Goal: Check status: Check status

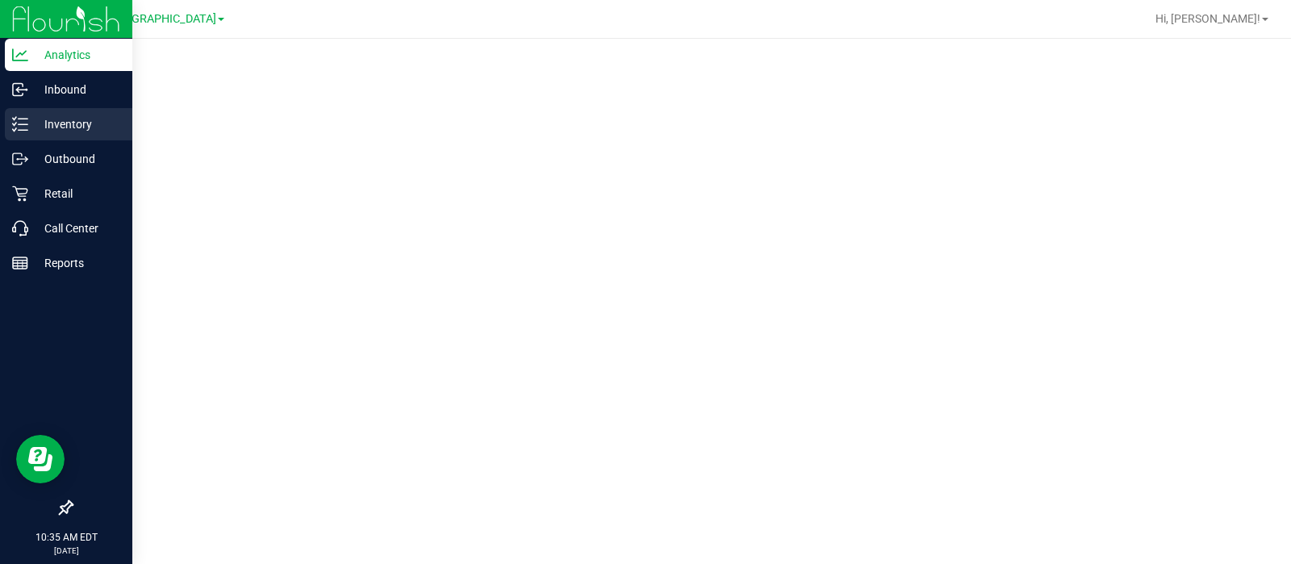
click at [75, 130] on p "Inventory" at bounding box center [76, 124] width 97 height 19
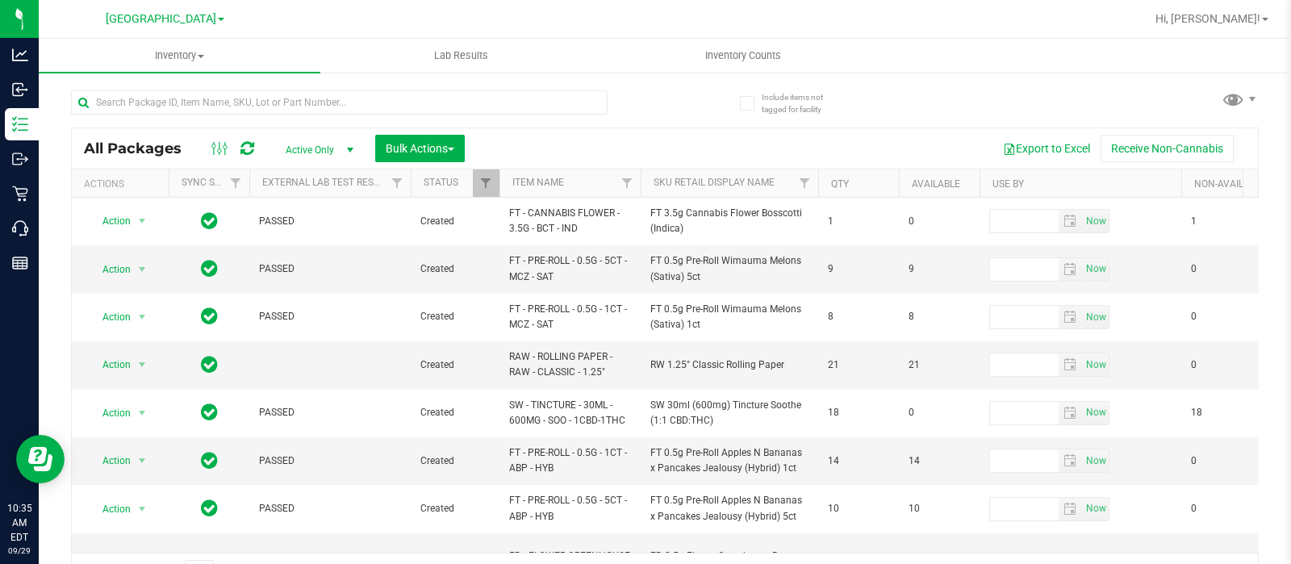
click at [218, 20] on span at bounding box center [221, 19] width 6 height 3
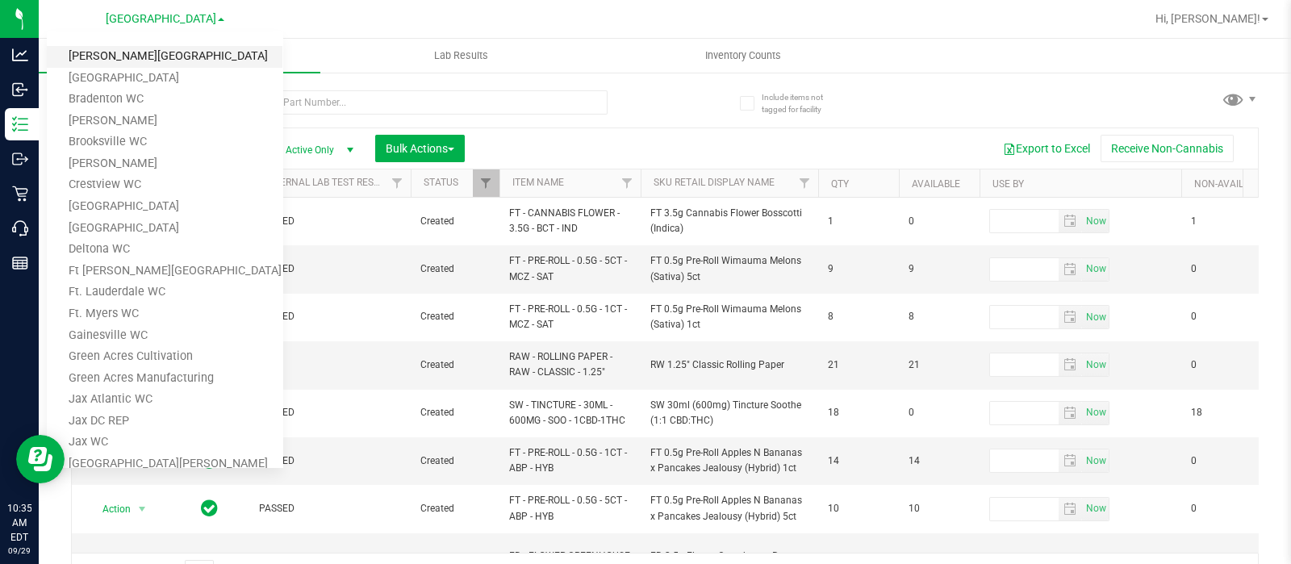
click at [168, 60] on link "[PERSON_NAME][GEOGRAPHIC_DATA]" at bounding box center [165, 57] width 236 height 22
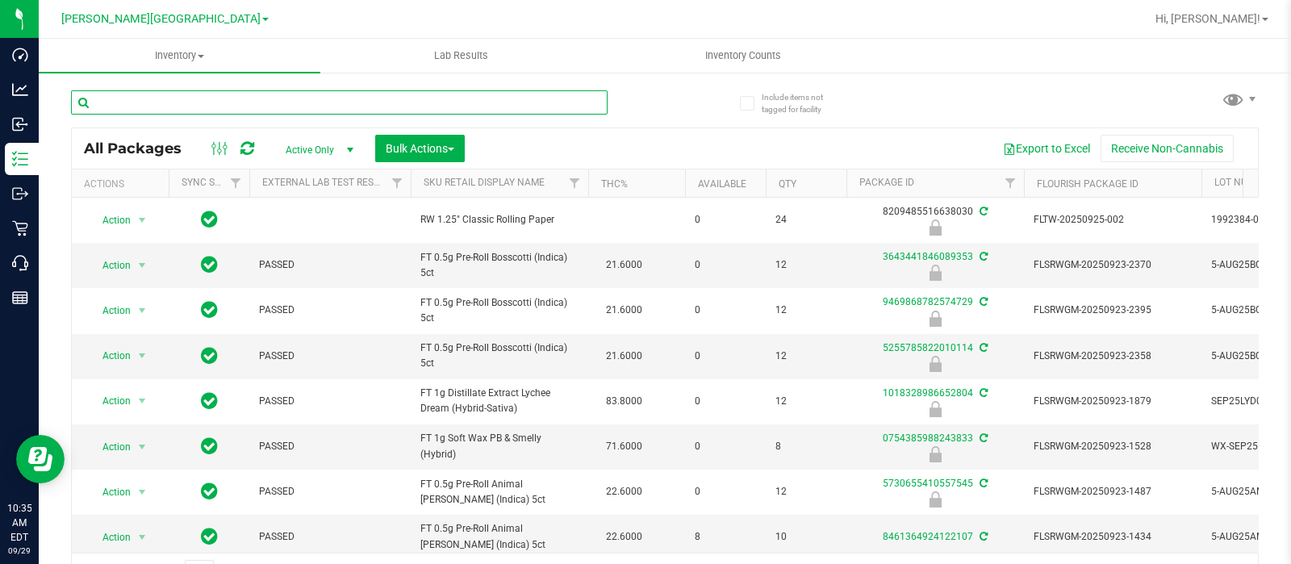
click at [285, 101] on input "text" at bounding box center [339, 102] width 537 height 24
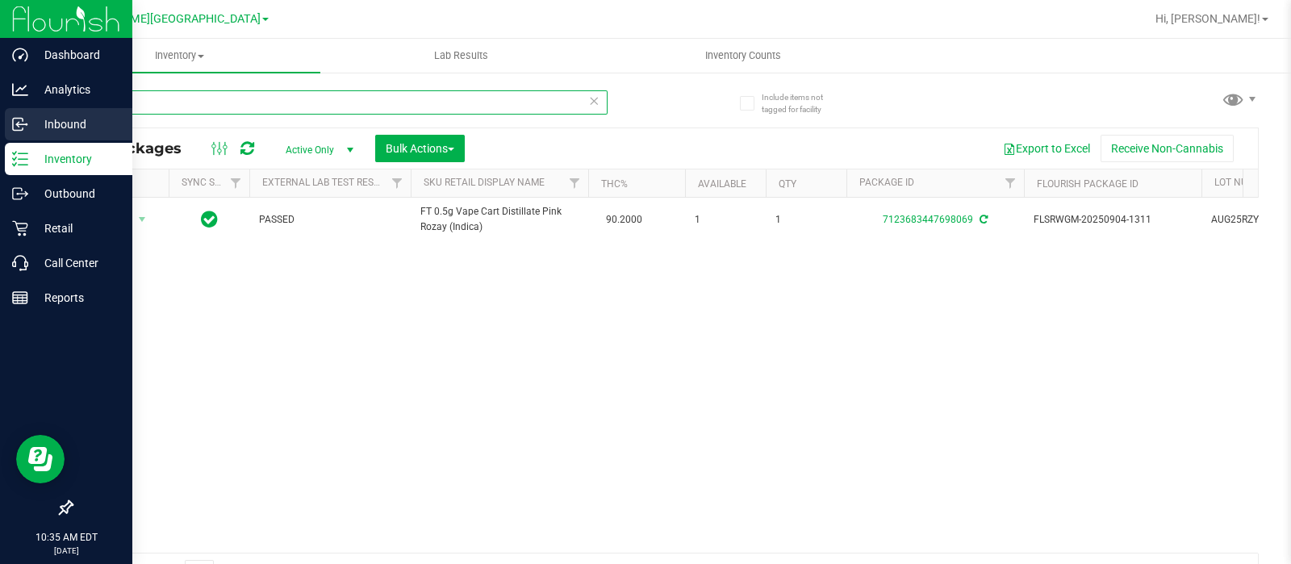
type input "rzy"
click at [71, 119] on p "Inbound" at bounding box center [76, 124] width 97 height 19
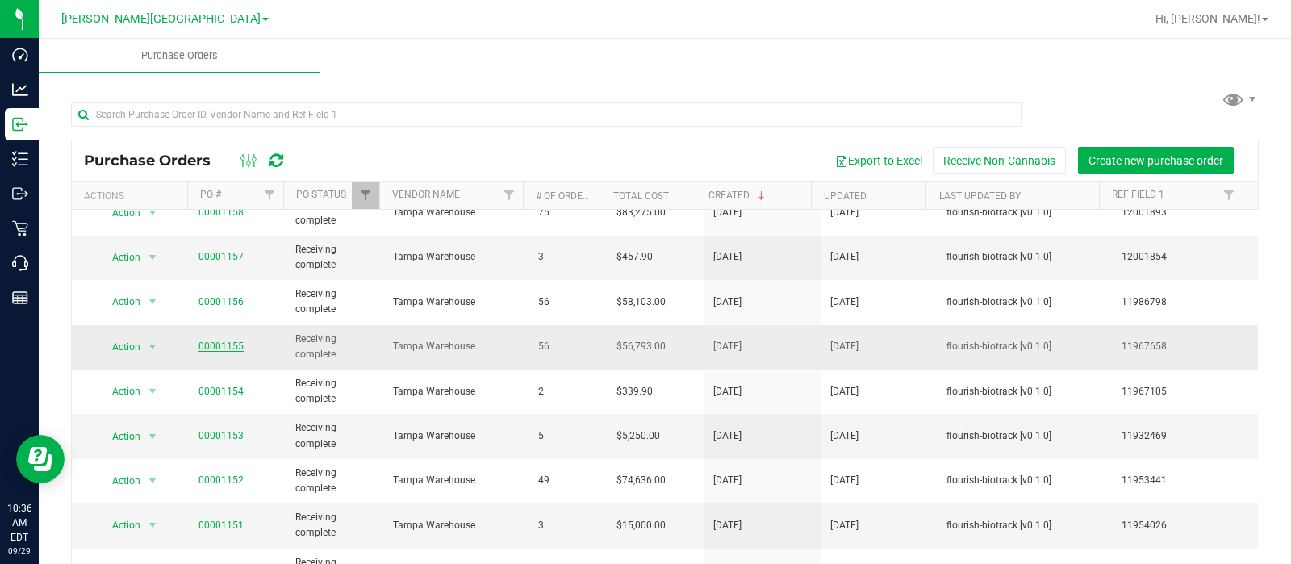
click at [214, 343] on link "00001155" at bounding box center [220, 345] width 45 height 11
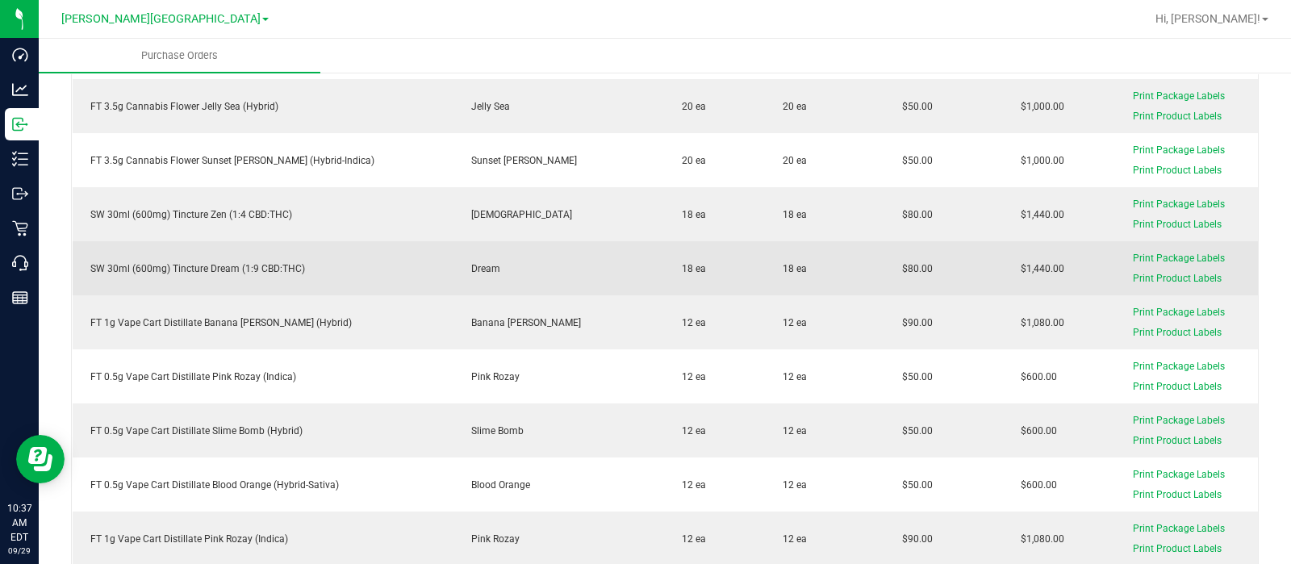
scroll to position [1613, 0]
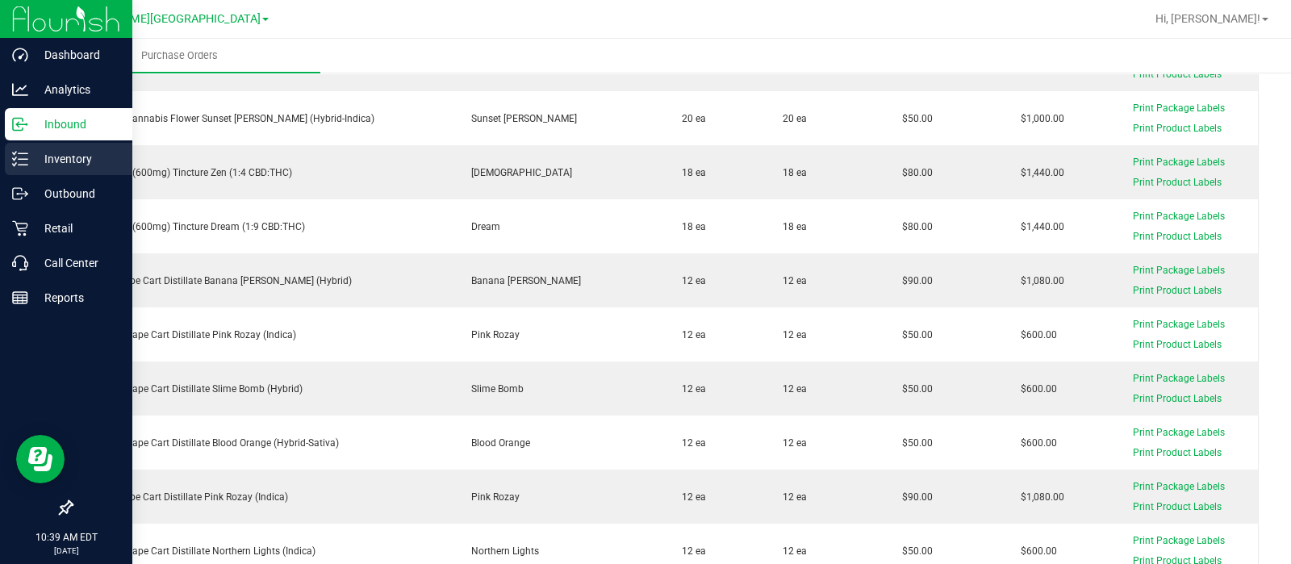
click at [50, 152] on p "Inventory" at bounding box center [76, 158] width 97 height 19
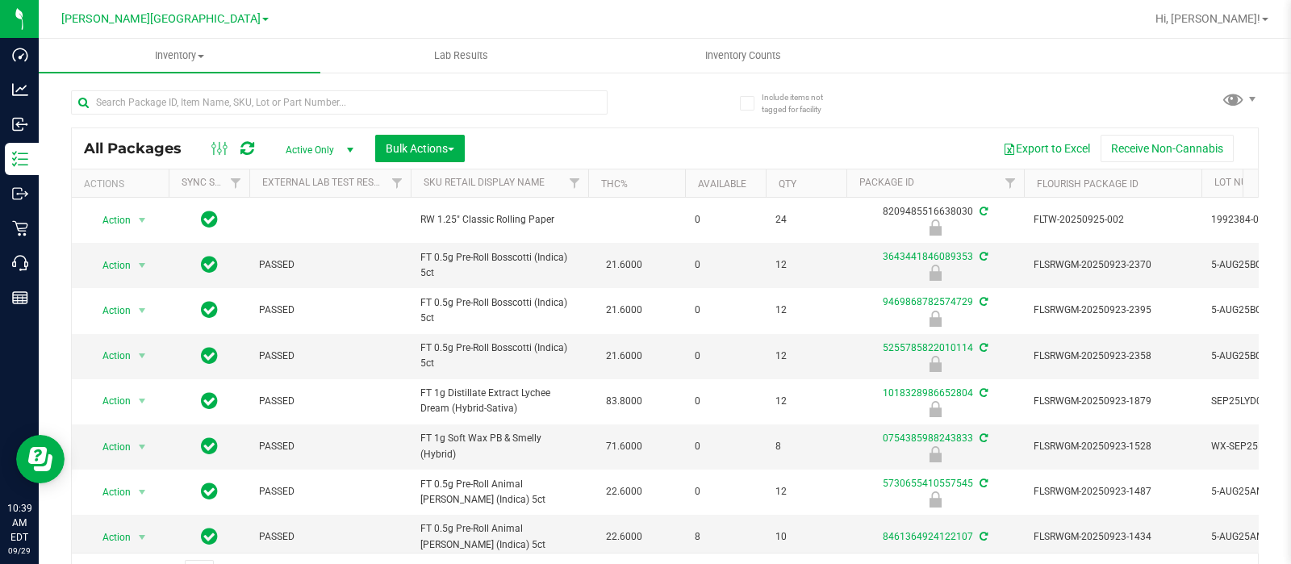
click at [219, 15] on div "[PERSON_NAME][GEOGRAPHIC_DATA] WC [PERSON_NAME][GEOGRAPHIC_DATA] [PERSON_NAME][…" at bounding box center [165, 18] width 236 height 25
click at [262, 18] on span at bounding box center [265, 19] width 6 height 3
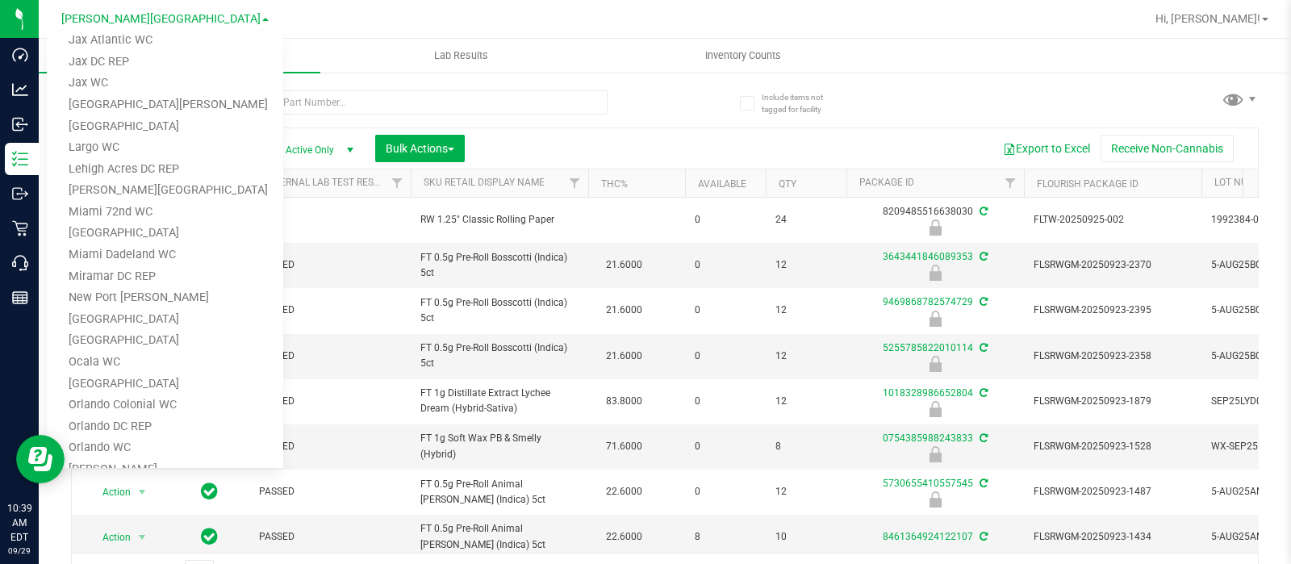
scroll to position [403, 0]
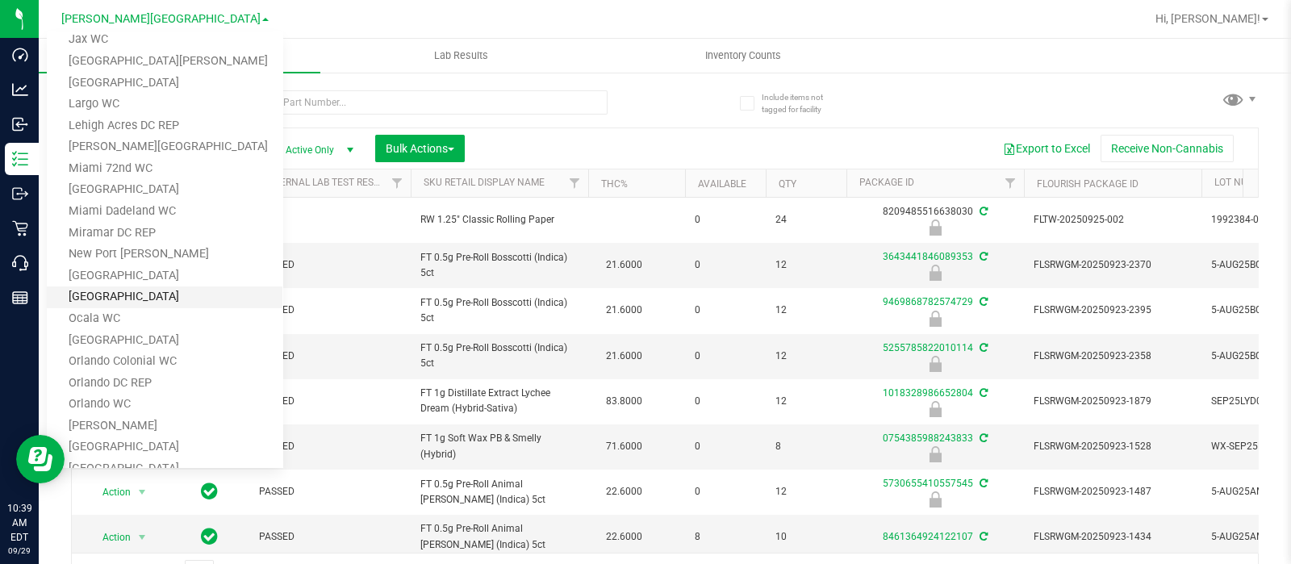
click at [148, 293] on link "[GEOGRAPHIC_DATA]" at bounding box center [165, 297] width 236 height 22
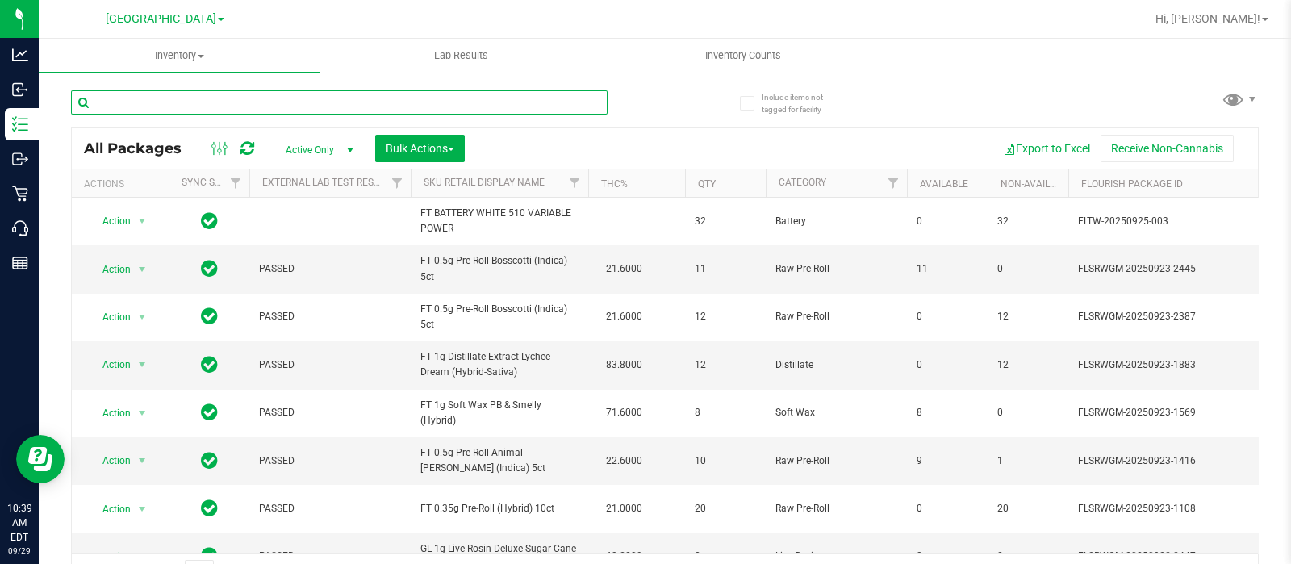
click at [282, 102] on input "text" at bounding box center [339, 102] width 537 height 24
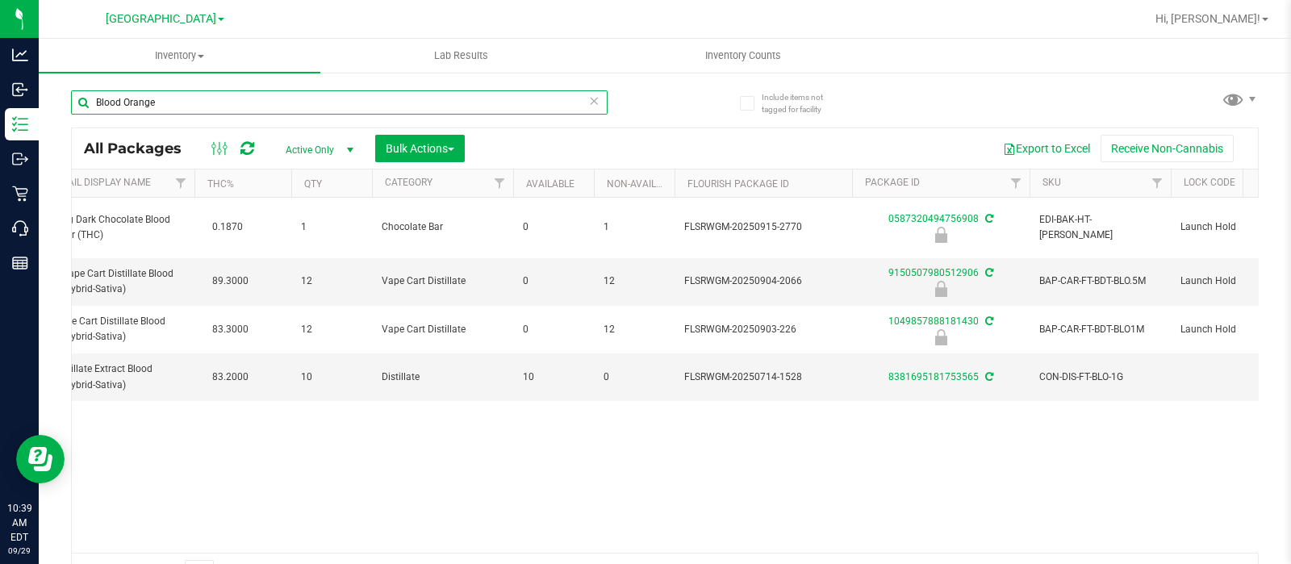
scroll to position [0, 424]
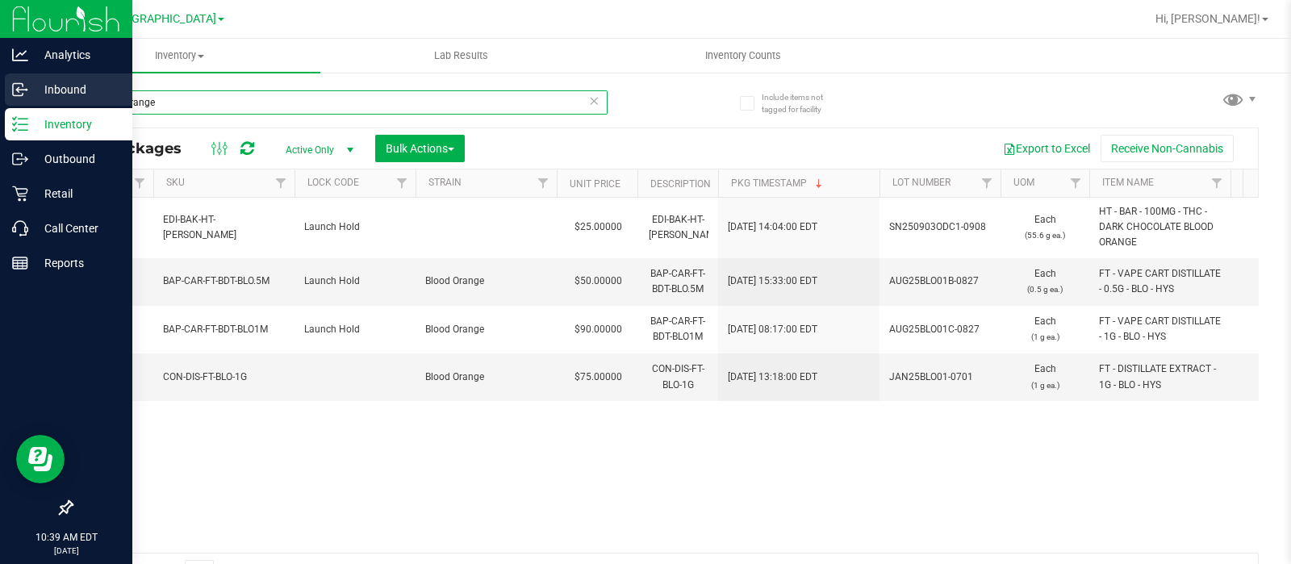
type input "Blood Orange"
click at [44, 86] on p "Inbound" at bounding box center [76, 89] width 97 height 19
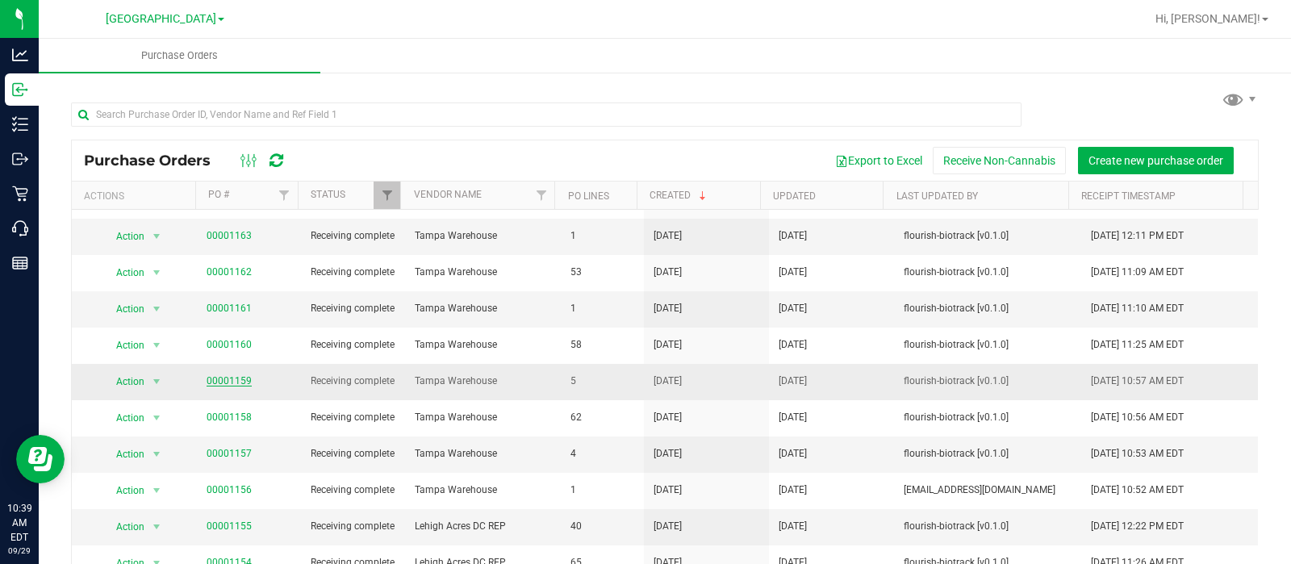
click at [211, 386] on link "00001159" at bounding box center [229, 380] width 45 height 11
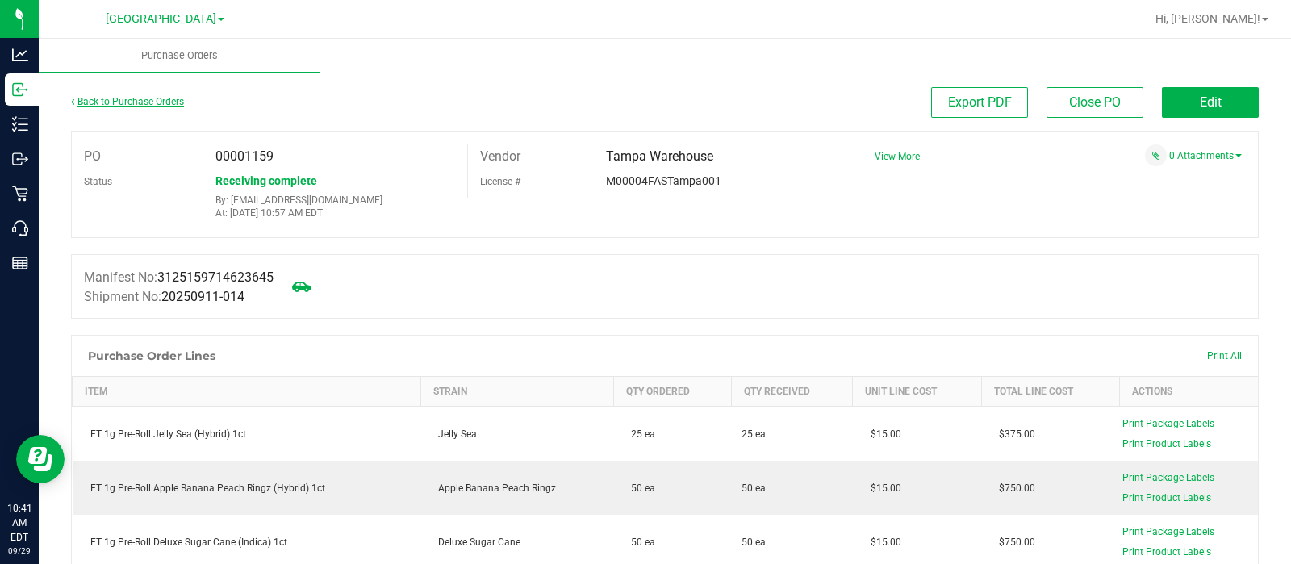
click at [119, 99] on link "Back to Purchase Orders" at bounding box center [127, 101] width 113 height 11
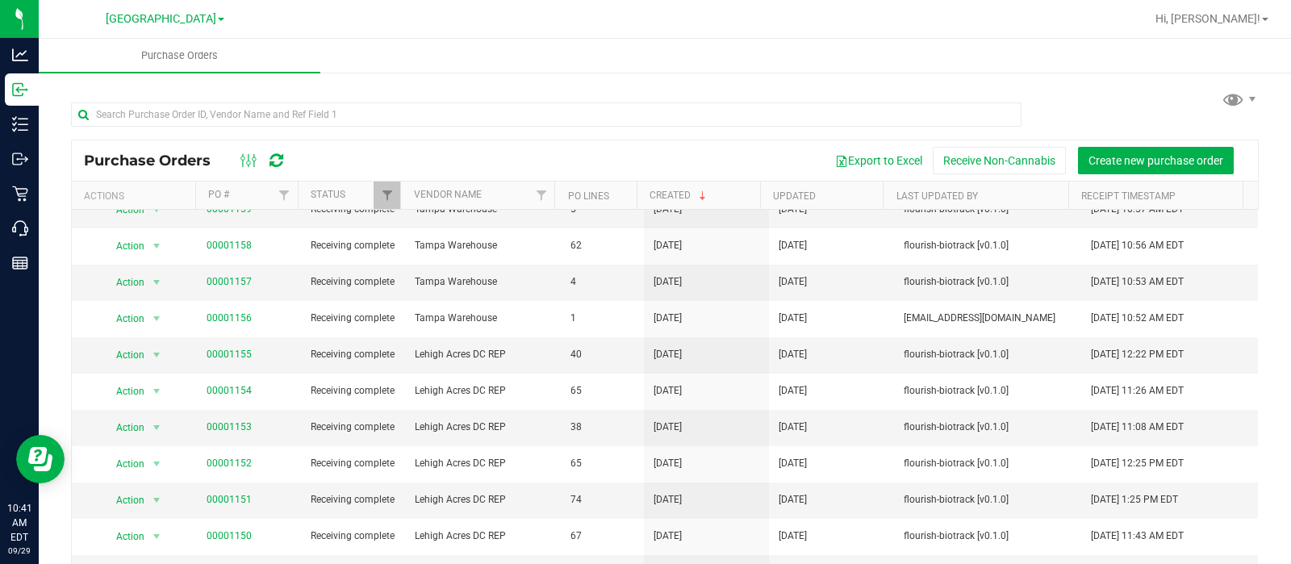
scroll to position [303, 0]
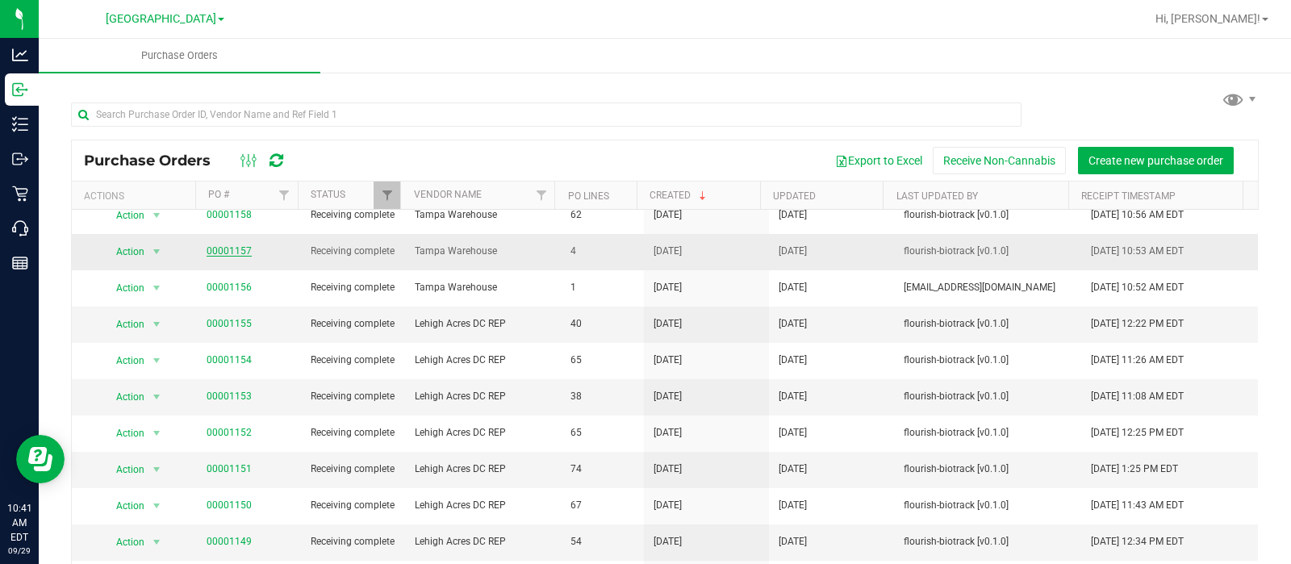
click at [226, 257] on link "00001157" at bounding box center [229, 250] width 45 height 11
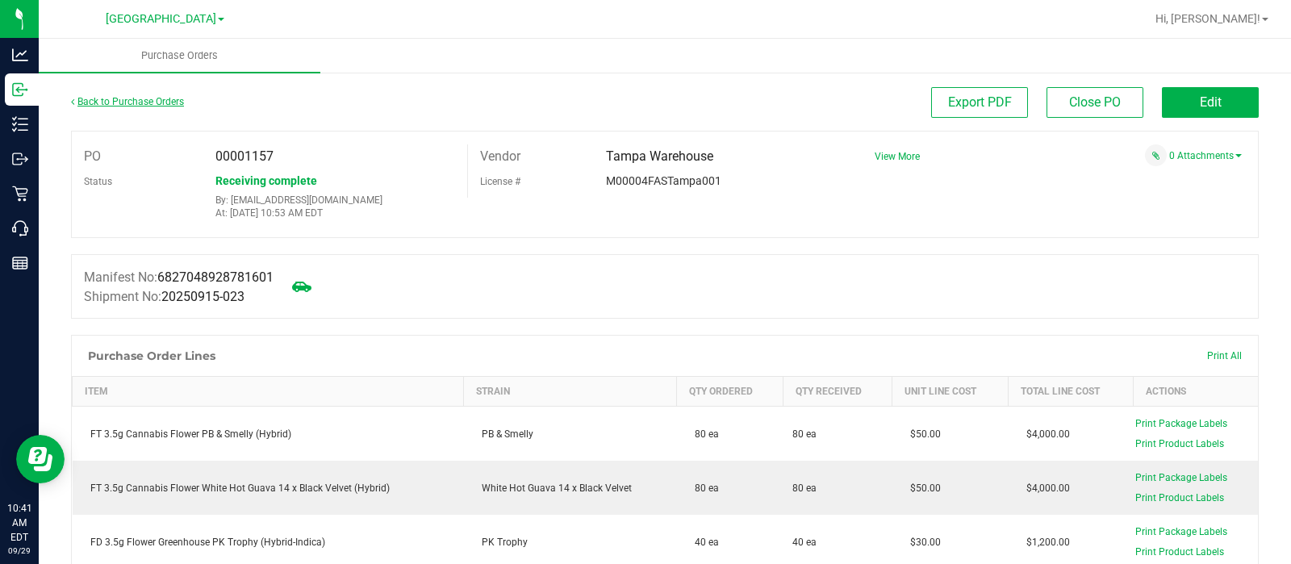
click at [147, 102] on link "Back to Purchase Orders" at bounding box center [127, 101] width 113 height 11
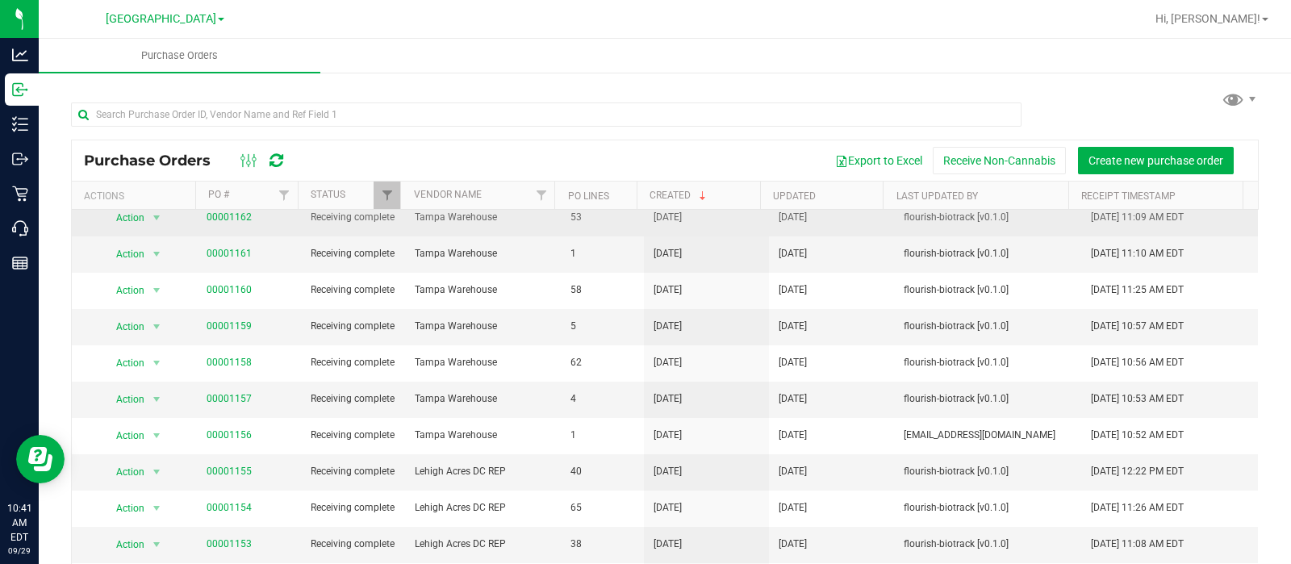
scroll to position [201, 0]
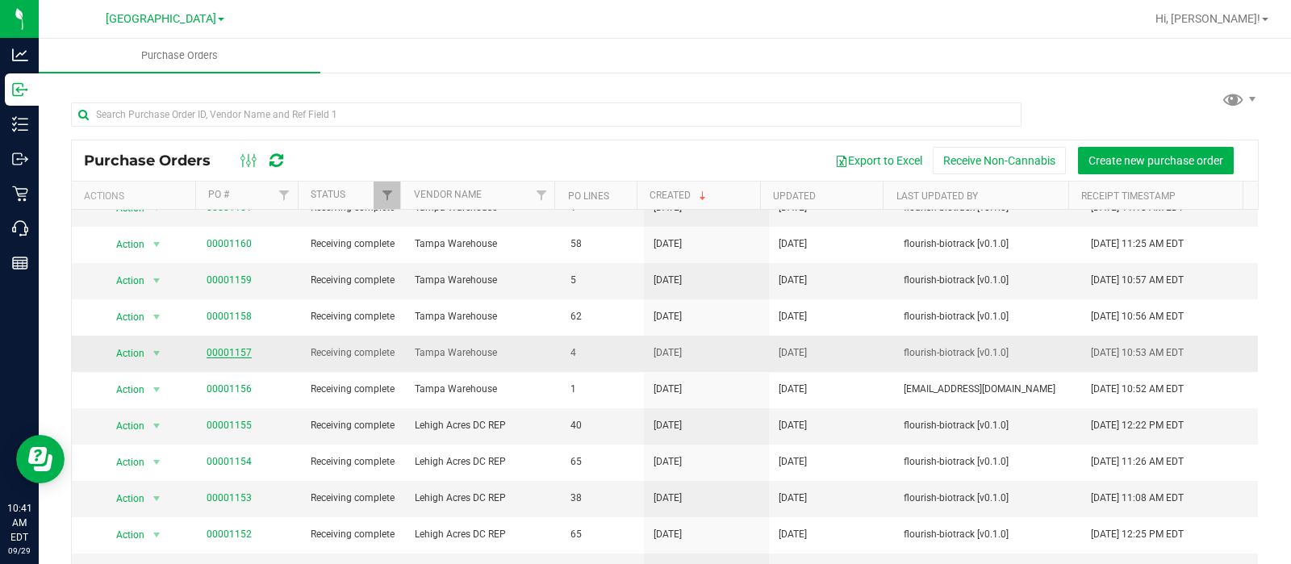
click at [234, 358] on link "00001157" at bounding box center [229, 352] width 45 height 11
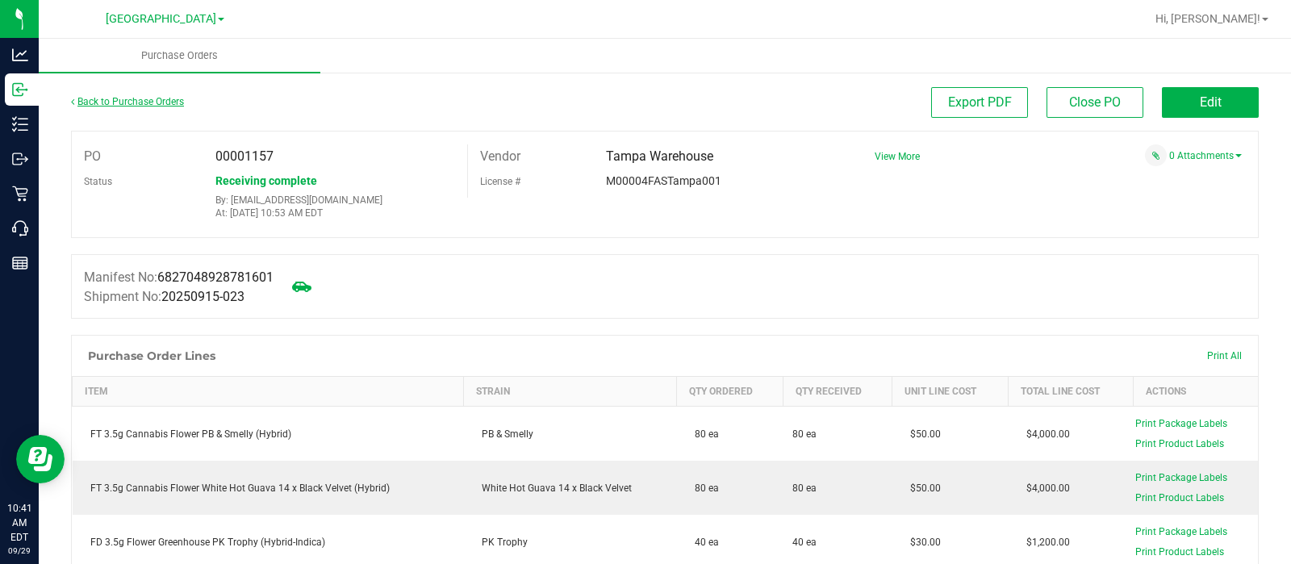
click at [136, 98] on link "Back to Purchase Orders" at bounding box center [127, 101] width 113 height 11
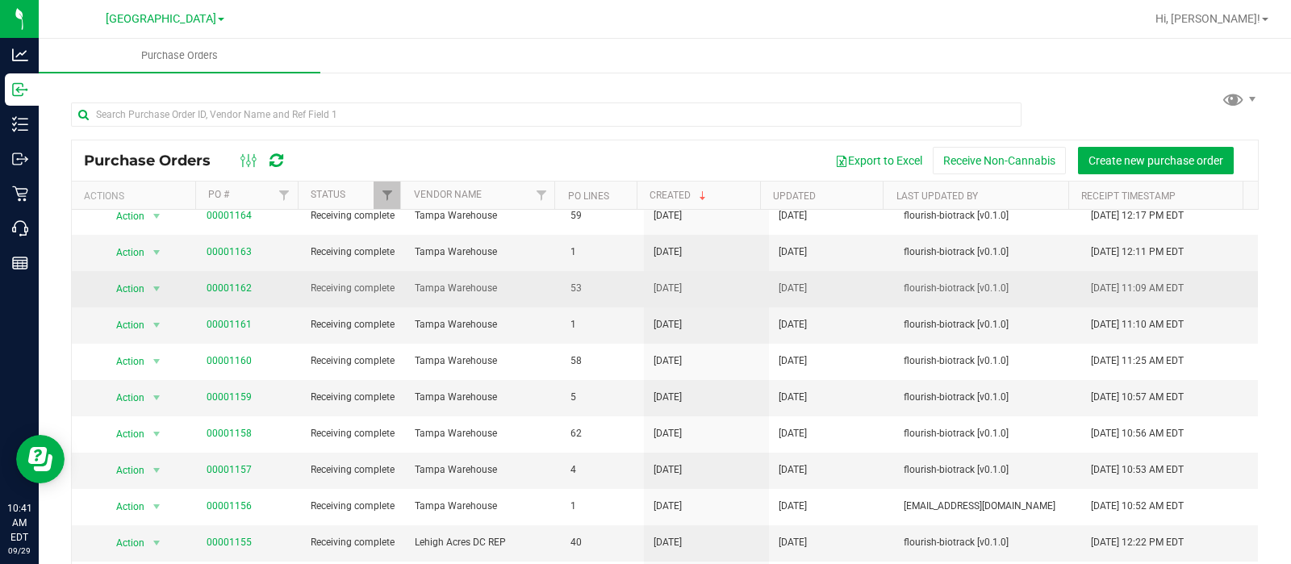
scroll to position [303, 0]
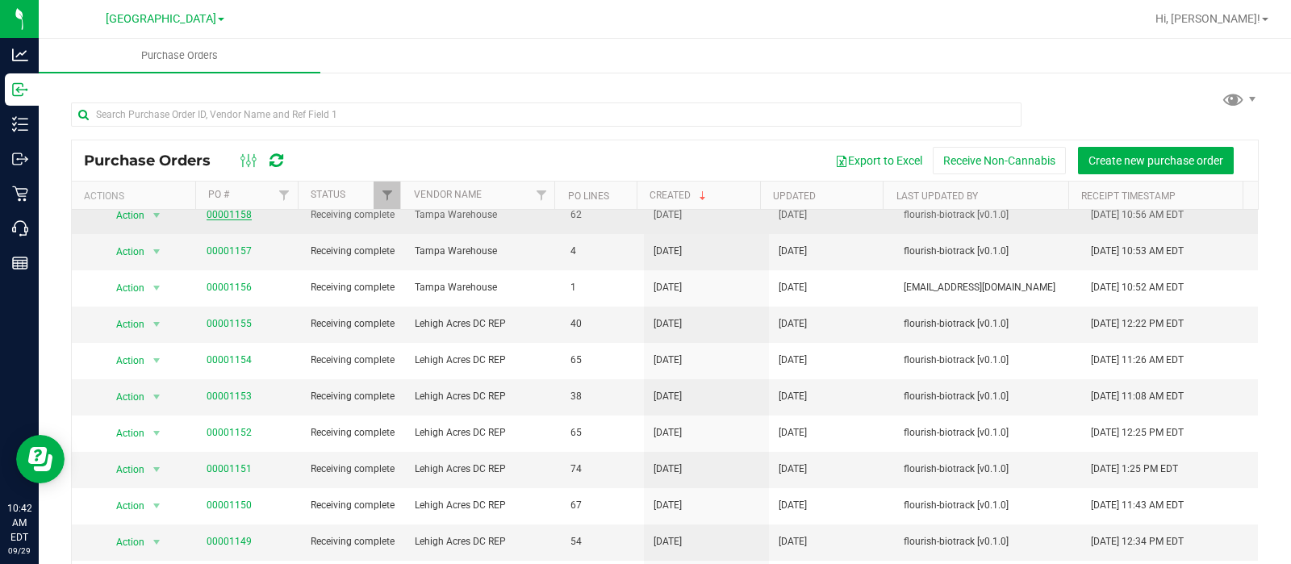
click at [224, 220] on link "00001158" at bounding box center [229, 214] width 45 height 11
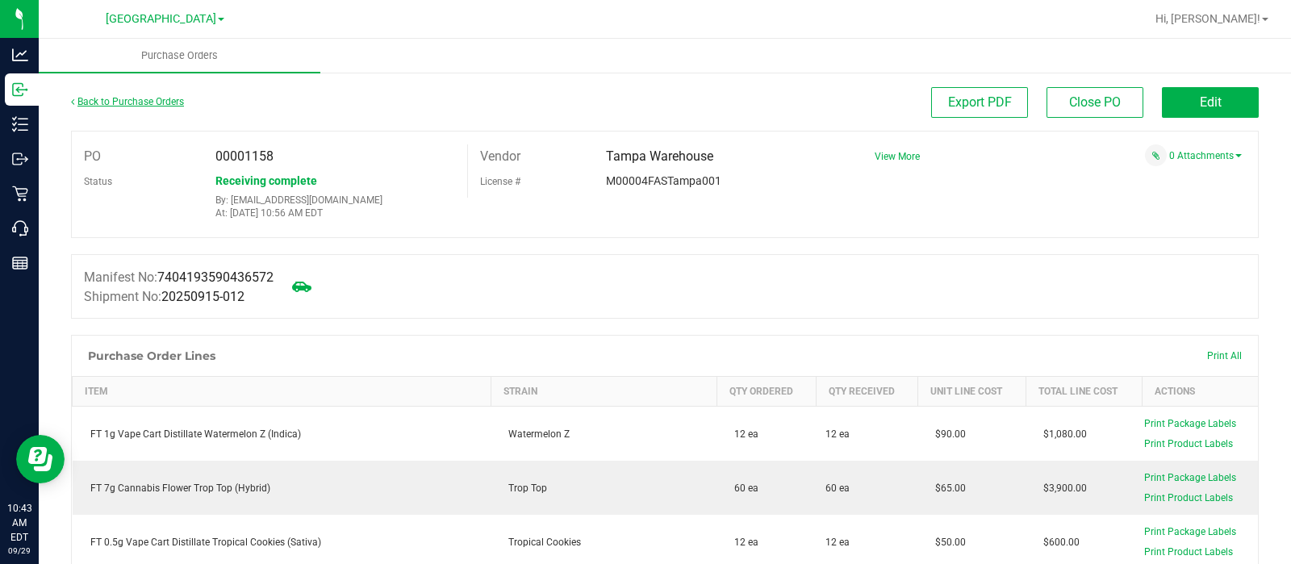
click at [88, 98] on link "Back to Purchase Orders" at bounding box center [127, 101] width 113 height 11
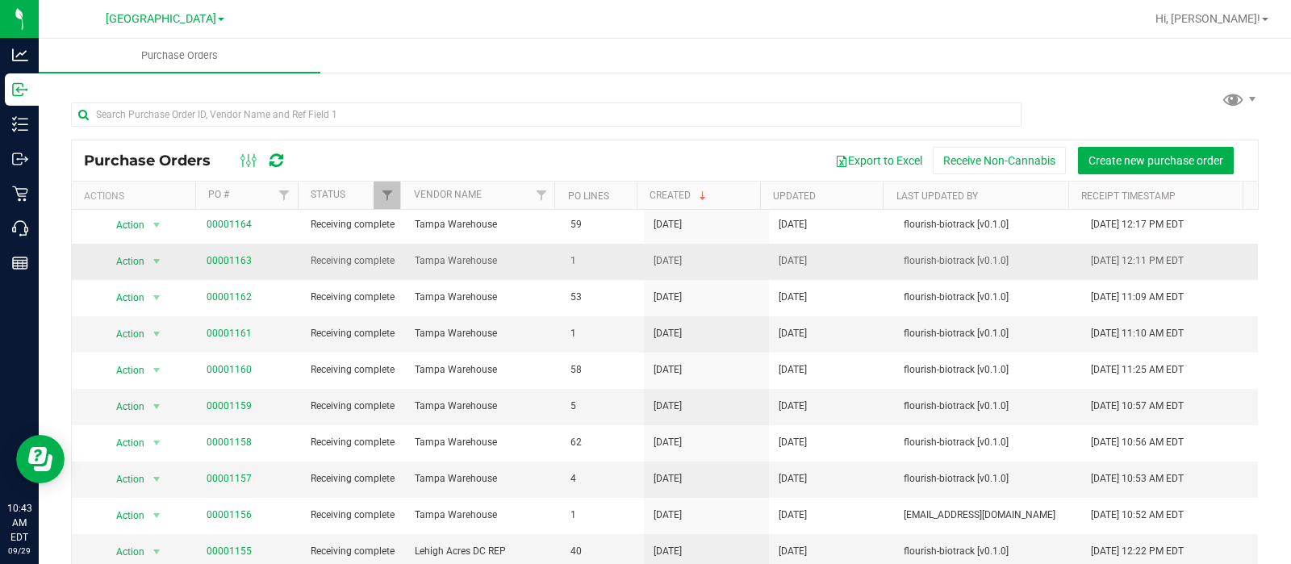
scroll to position [201, 0]
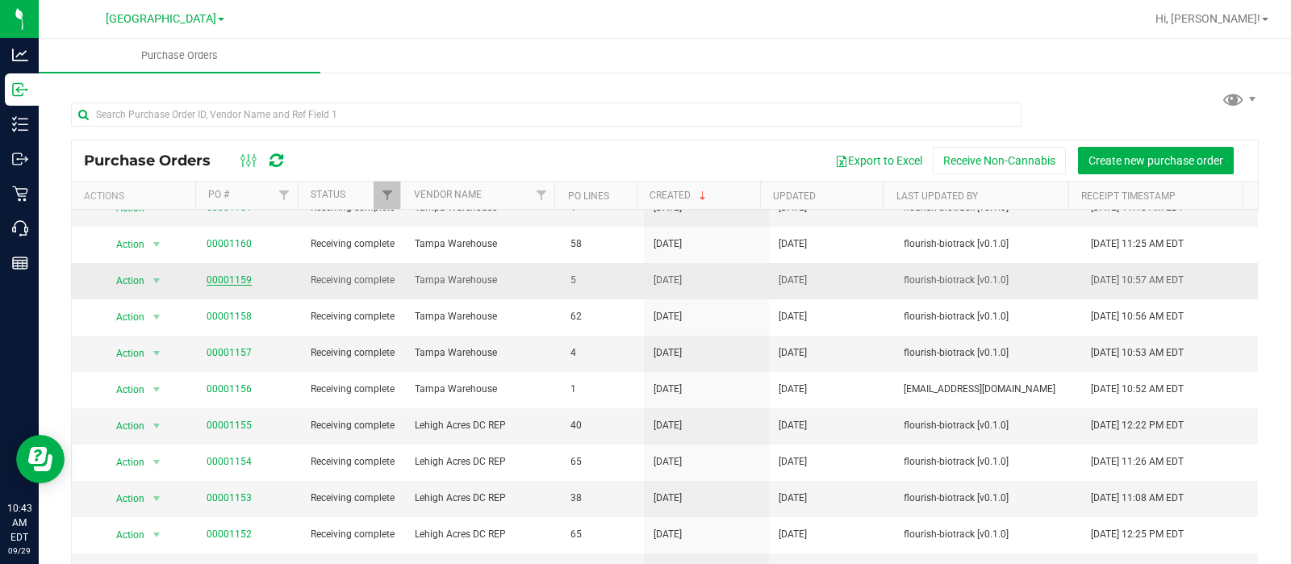
click at [226, 286] on link "00001159" at bounding box center [229, 279] width 45 height 11
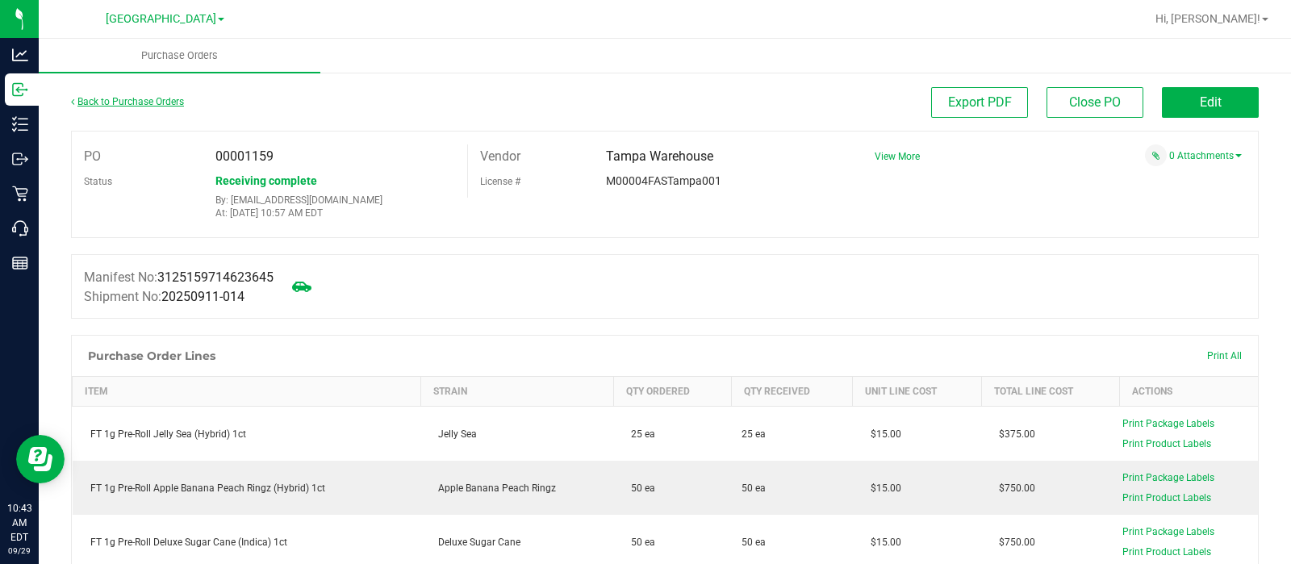
click at [153, 104] on link "Back to Purchase Orders" at bounding box center [127, 101] width 113 height 11
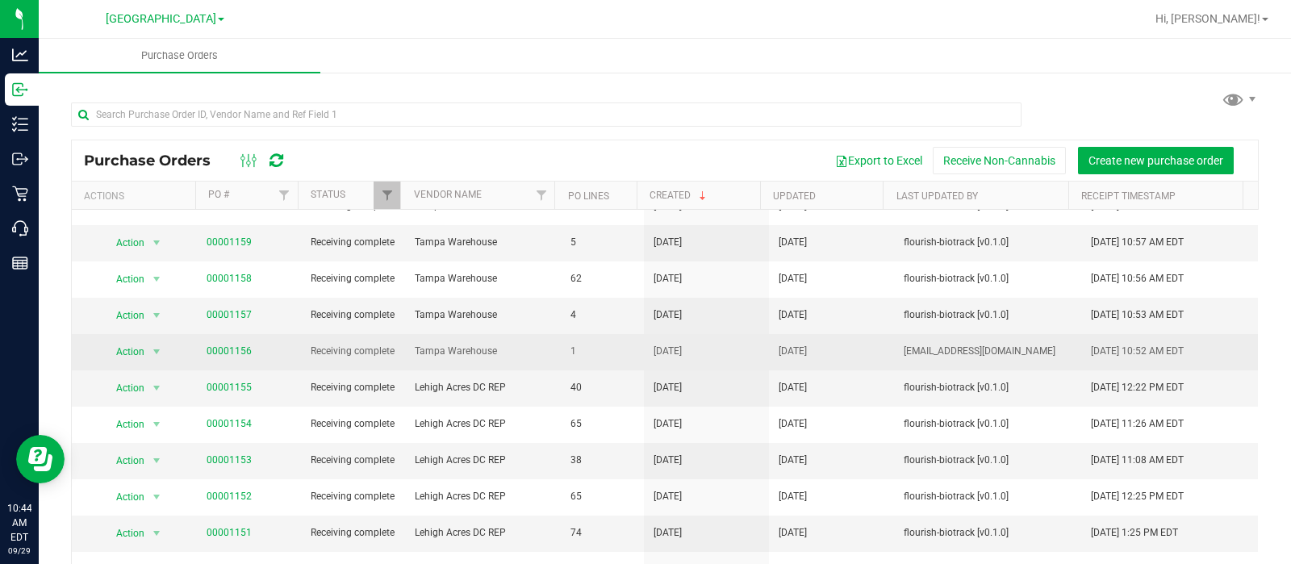
scroll to position [303, 0]
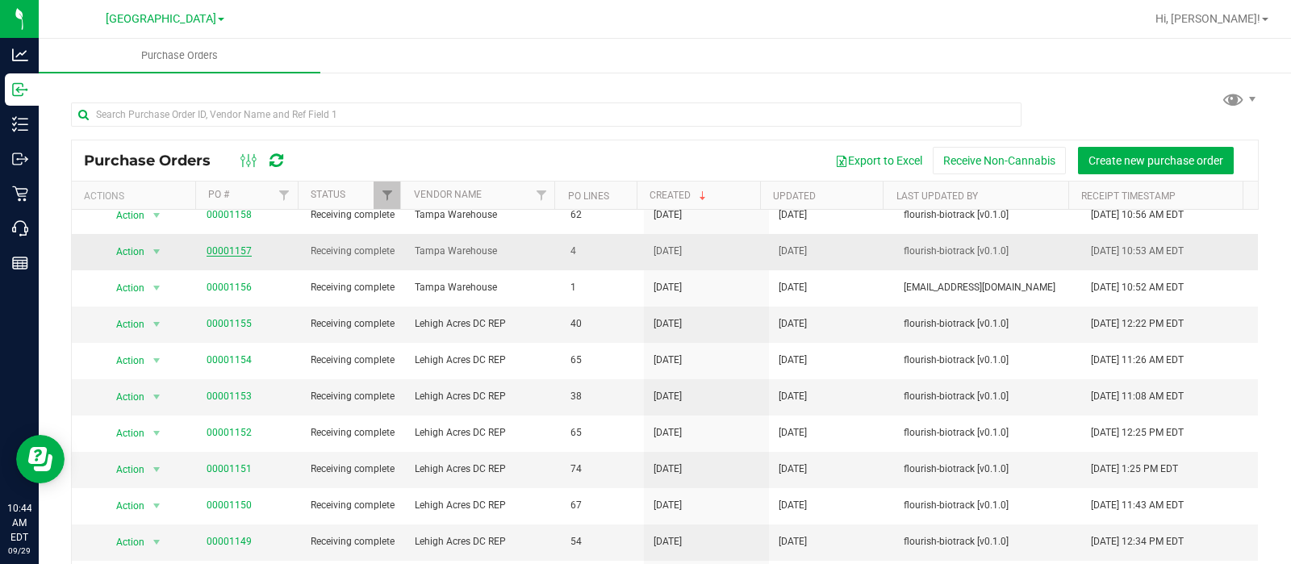
click at [240, 257] on link "00001157" at bounding box center [229, 250] width 45 height 11
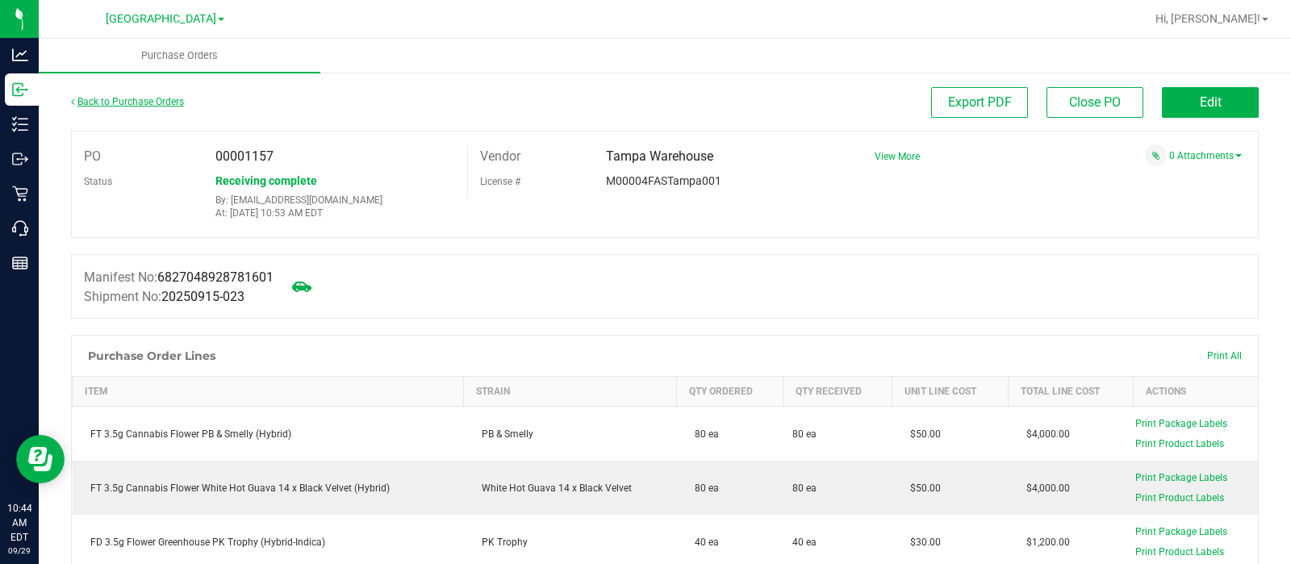
click at [112, 102] on link "Back to Purchase Orders" at bounding box center [127, 101] width 113 height 11
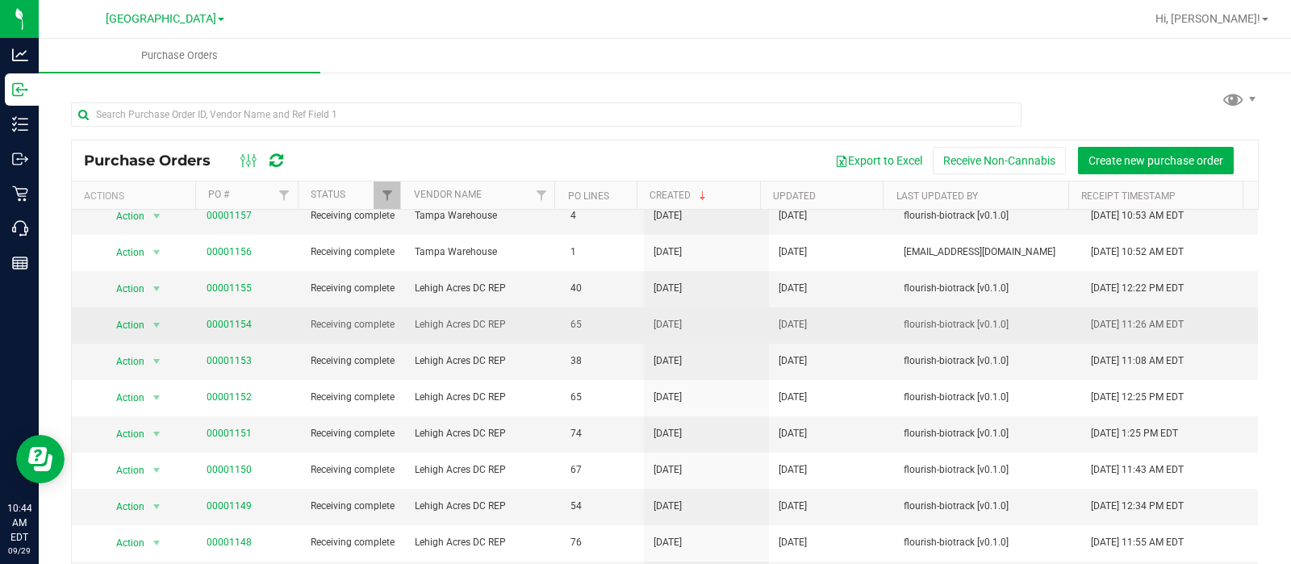
scroll to position [333, 0]
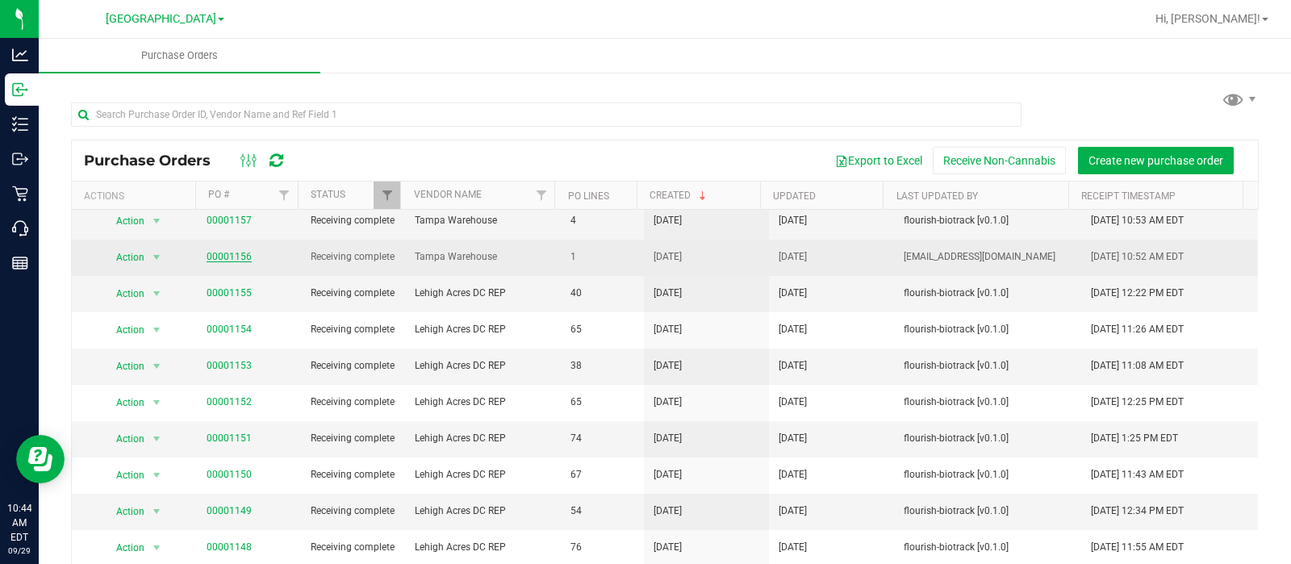
click at [230, 262] on link "00001156" at bounding box center [229, 256] width 45 height 11
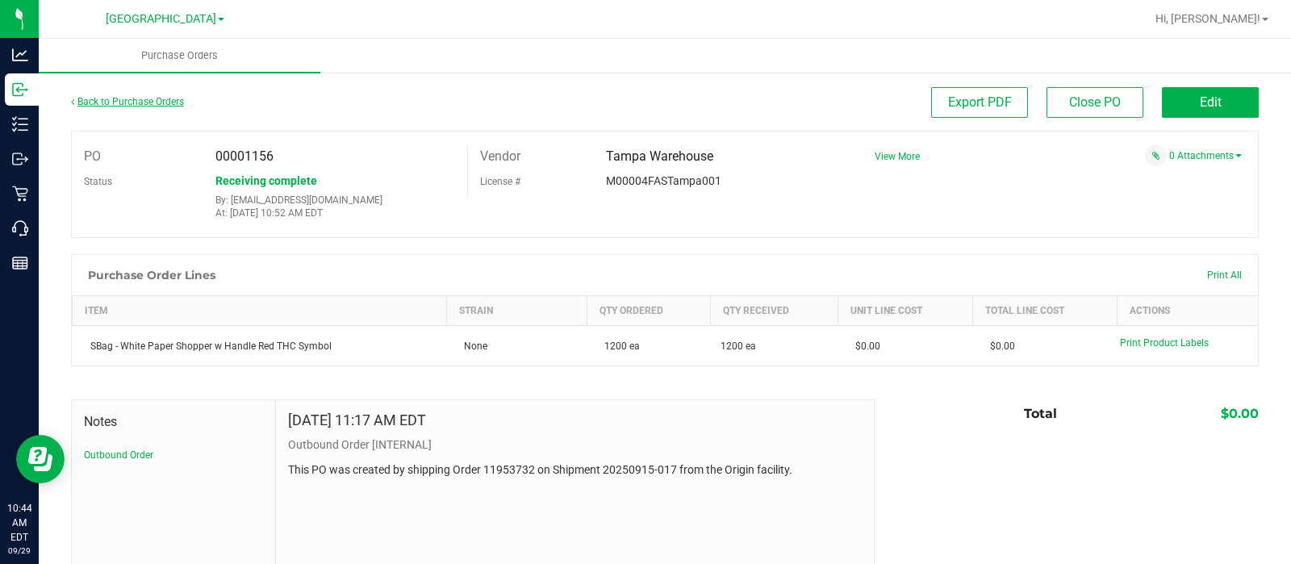
click at [107, 104] on link "Back to Purchase Orders" at bounding box center [127, 101] width 113 height 11
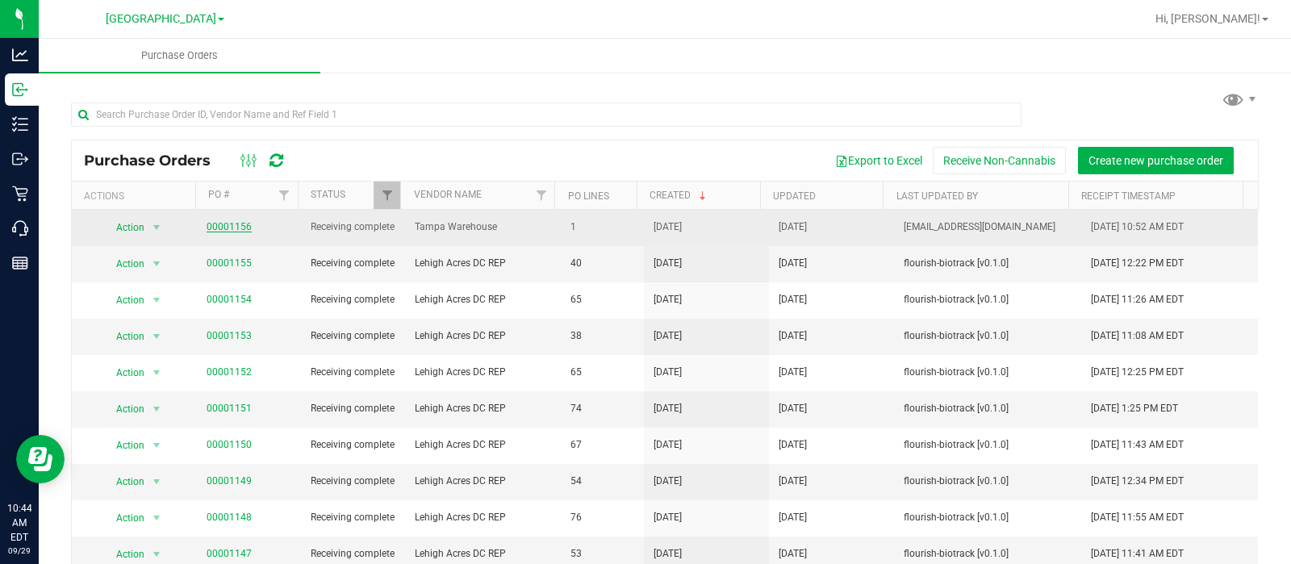
scroll to position [333, 0]
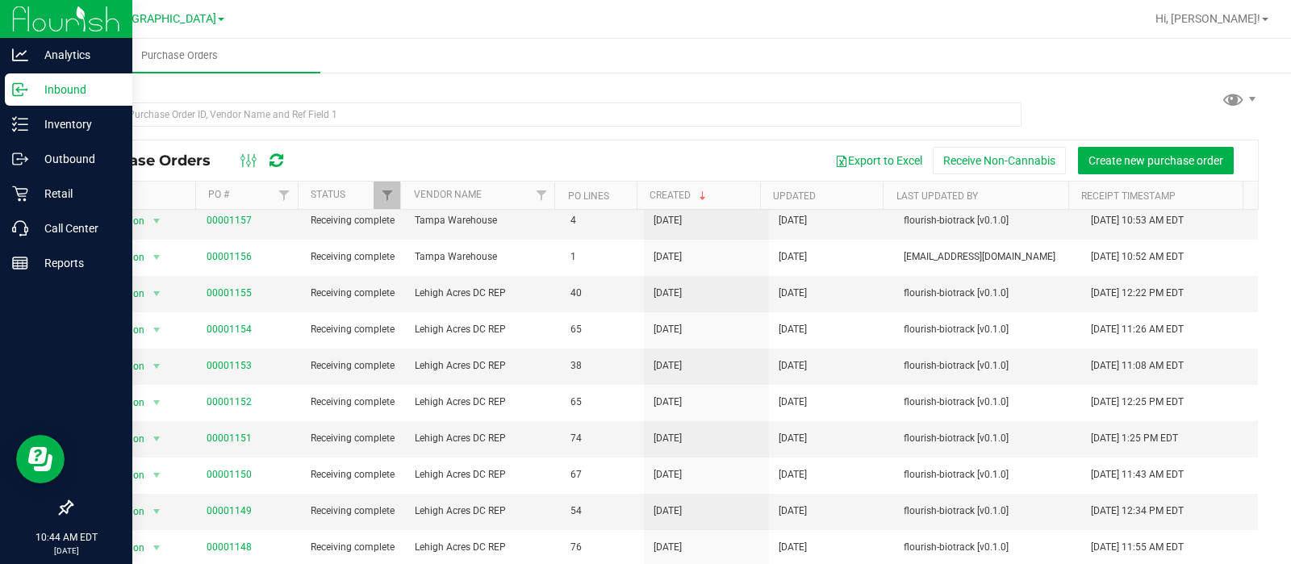
click at [19, 86] on icon at bounding box center [20, 89] width 16 height 16
click at [56, 126] on p "Inventory" at bounding box center [76, 124] width 97 height 19
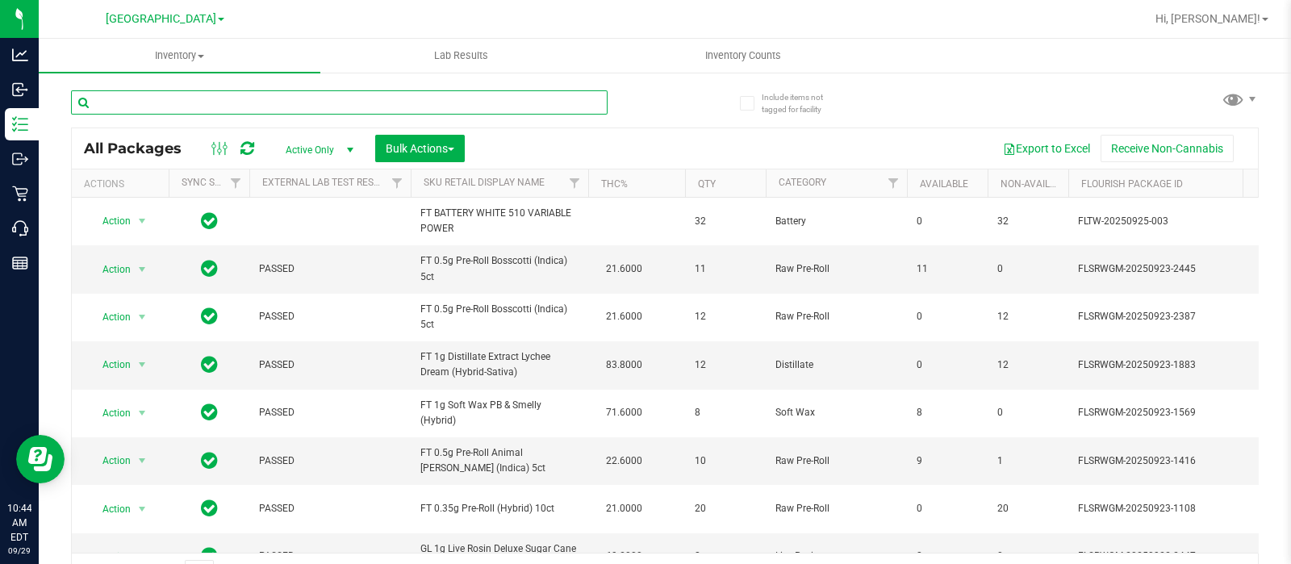
click at [326, 104] on input "text" at bounding box center [339, 102] width 537 height 24
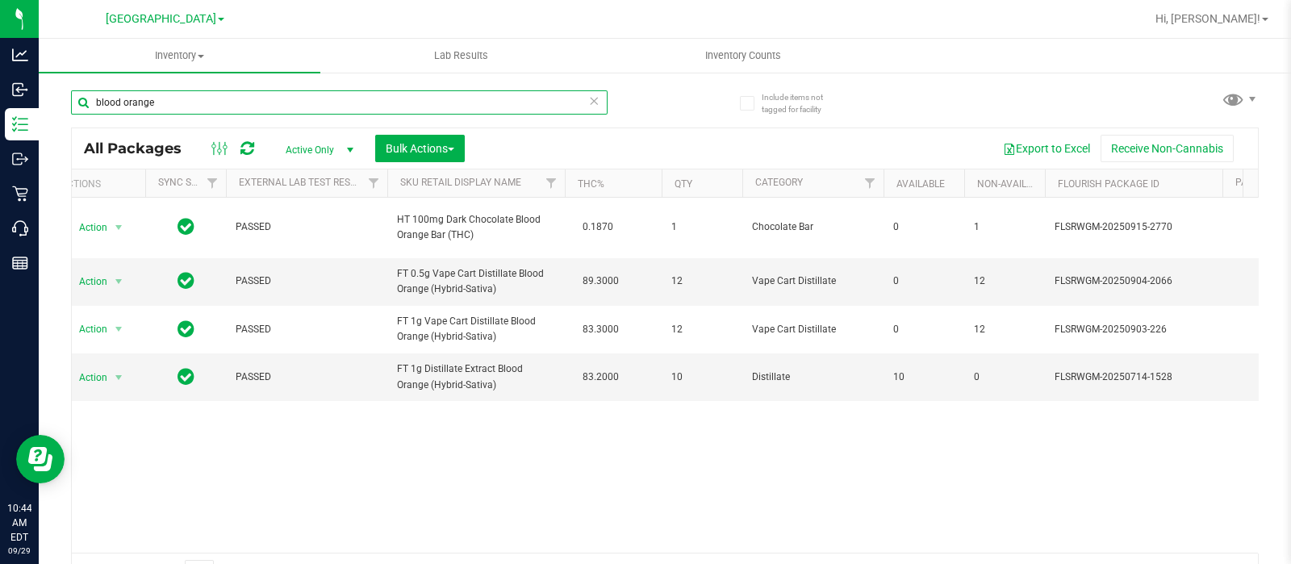
scroll to position [0, 27]
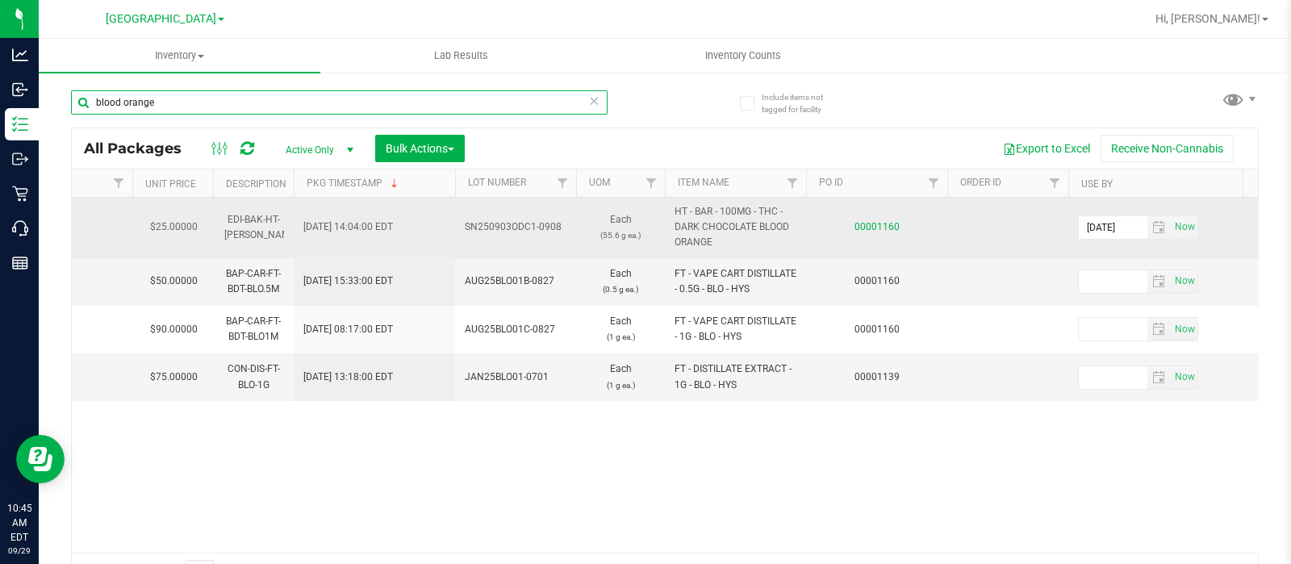
type input "blood orange"
click at [874, 228] on link "00001160" at bounding box center [876, 226] width 45 height 11
